Goal: Check status: Check status

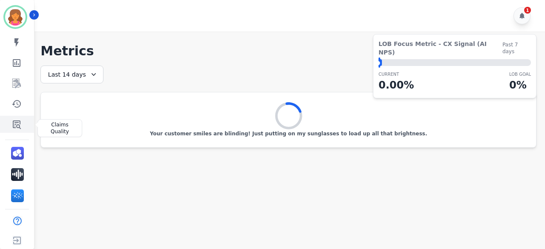
click at [15, 125] on icon "Sidebar" at bounding box center [17, 124] width 10 height 10
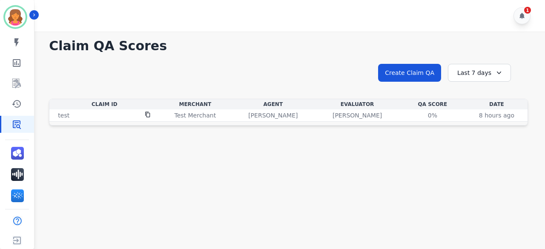
click at [454, 108] on th "QA Score" at bounding box center [433, 104] width 66 height 10
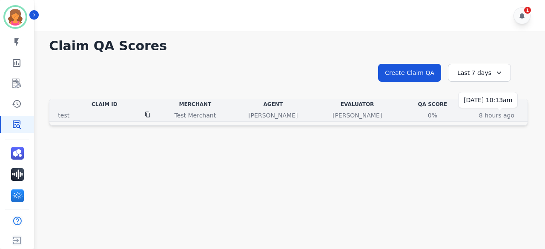
click at [492, 112] on p "8 hours ago" at bounding box center [496, 115] width 35 height 9
click at [219, 120] on td "Test Merchant" at bounding box center [195, 115] width 72 height 12
click at [239, 116] on div "[PERSON_NAME]" at bounding box center [273, 115] width 81 height 9
drag, startPoint x: 142, startPoint y: 115, endPoint x: 146, endPoint y: 117, distance: 4.4
click at [144, 115] on div "test" at bounding box center [104, 115] width 107 height 9
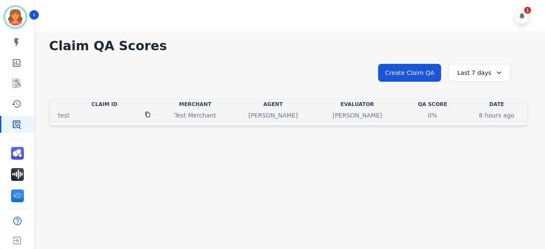
click at [147, 118] on div at bounding box center [148, 115] width 6 height 9
click at [148, 115] on icon at bounding box center [148, 115] width 6 height 6
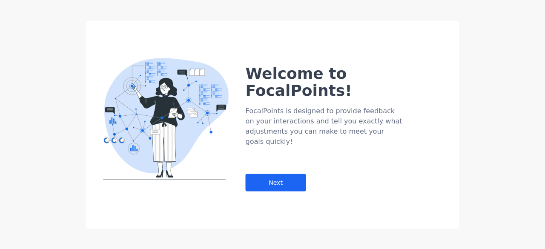
click at [486, 66] on div "Welcome to FocalPoints! FocalPoints is designed to provide feedback on your int…" at bounding box center [272, 124] width 545 height 249
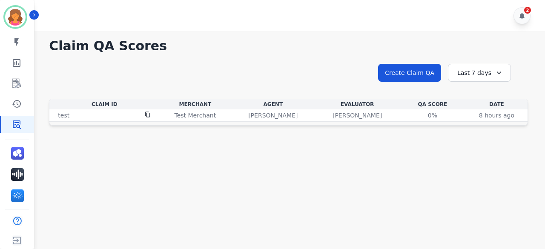
click at [473, 73] on div "Last 7 days" at bounding box center [479, 73] width 63 height 18
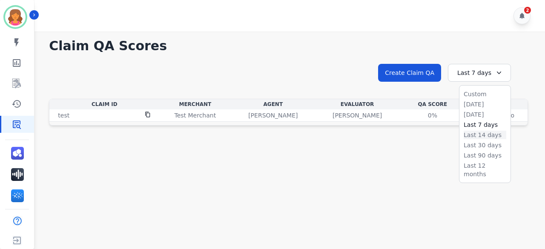
click at [477, 138] on li "Last 14 days" at bounding box center [485, 135] width 43 height 9
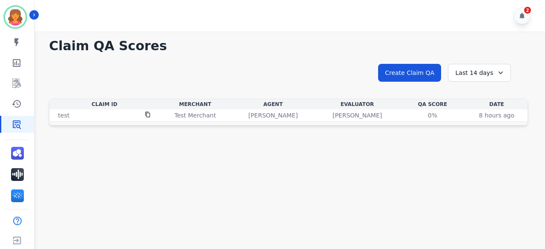
click at [476, 74] on div "Last 14 days" at bounding box center [479, 73] width 63 height 18
click at [478, 144] on li "Last 30 days" at bounding box center [485, 145] width 43 height 9
click at [469, 72] on div "Last 30 days" at bounding box center [479, 73] width 63 height 18
click at [481, 156] on li "Last 90 days" at bounding box center [485, 155] width 43 height 9
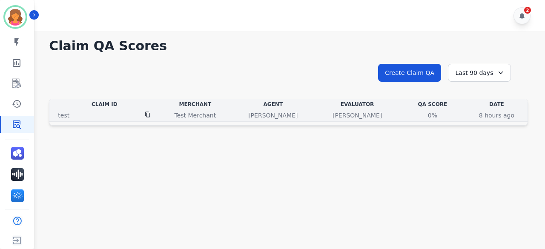
click at [373, 116] on p "[PERSON_NAME]" at bounding box center [357, 115] width 49 height 9
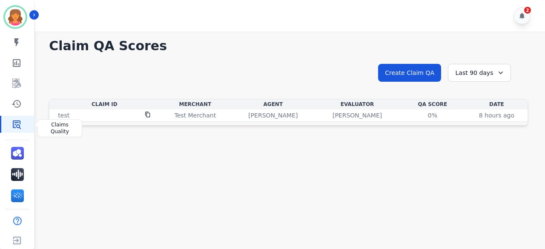
click at [15, 125] on icon "Sidebar" at bounding box center [17, 125] width 8 height 9
click at [19, 81] on icon "Sidebar" at bounding box center [17, 83] width 10 height 10
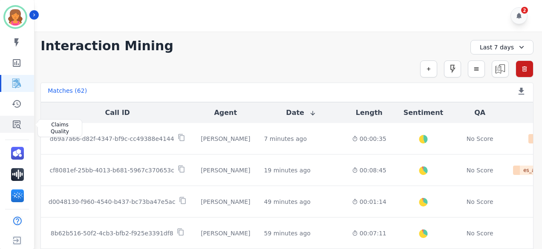
click at [16, 129] on icon "Sidebar" at bounding box center [17, 124] width 10 height 10
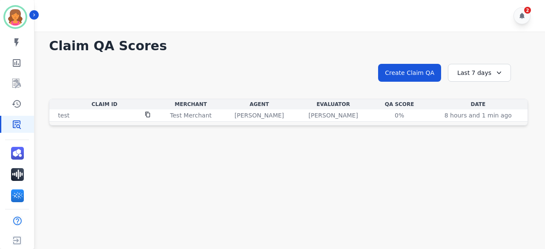
click at [495, 72] on icon at bounding box center [499, 73] width 9 height 9
click at [475, 145] on li "Last 30 days" at bounding box center [485, 145] width 43 height 9
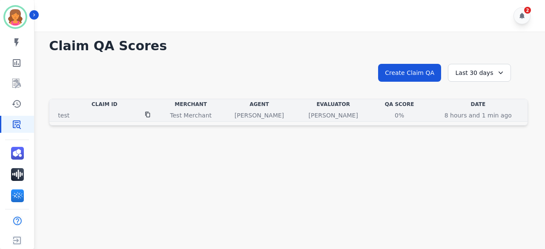
click at [358, 118] on p "[PERSON_NAME]" at bounding box center [333, 115] width 49 height 9
click at [408, 113] on div "0%" at bounding box center [399, 115] width 38 height 9
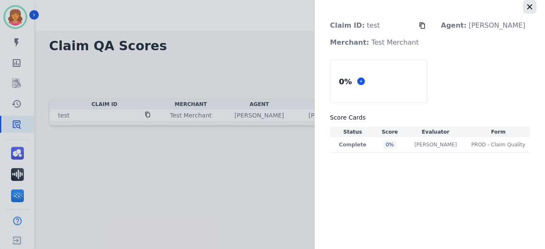
click at [528, 8] on icon "button" at bounding box center [530, 7] width 9 height 9
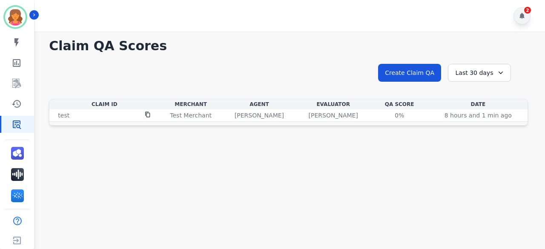
click at [521, 15] on div "2" at bounding box center [522, 15] width 17 height 17
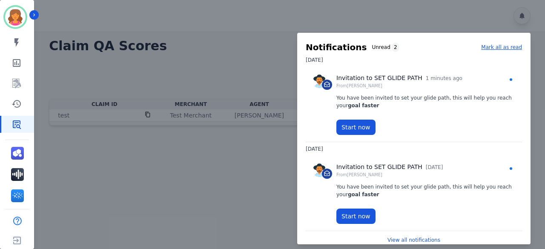
click at [424, 3] on div at bounding box center [272, 124] width 545 height 249
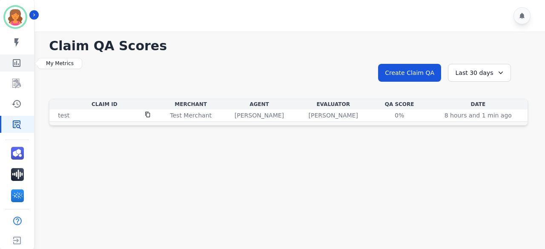
click at [16, 60] on icon "Sidebar" at bounding box center [17, 63] width 8 height 8
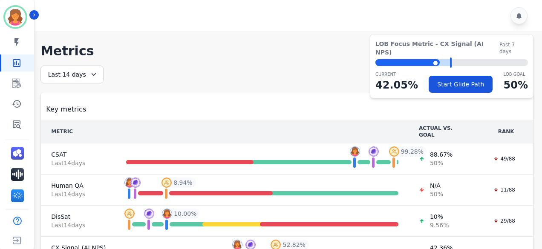
scroll to position [72, 0]
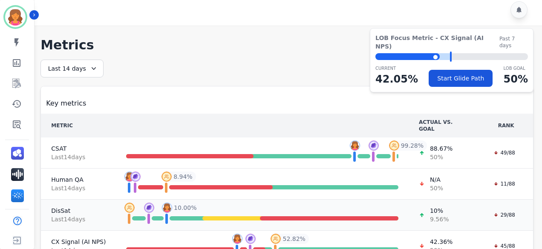
scroll to position [72, 0]
